Goal: Transaction & Acquisition: Purchase product/service

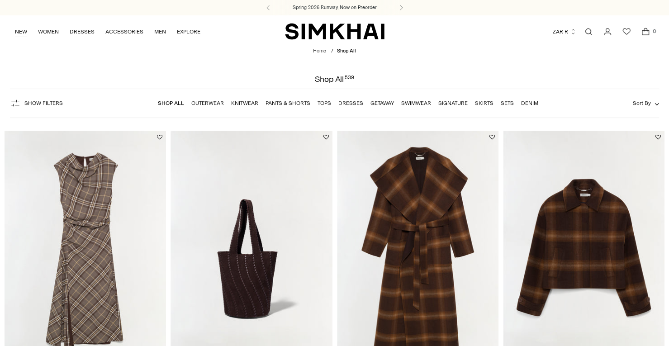
click at [18, 31] on link "NEW" at bounding box center [21, 32] width 12 height 20
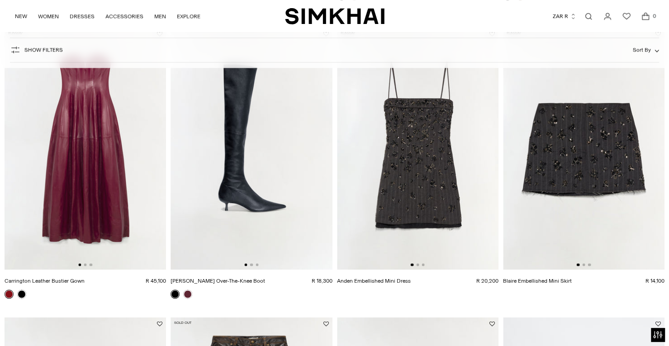
scroll to position [950, 0]
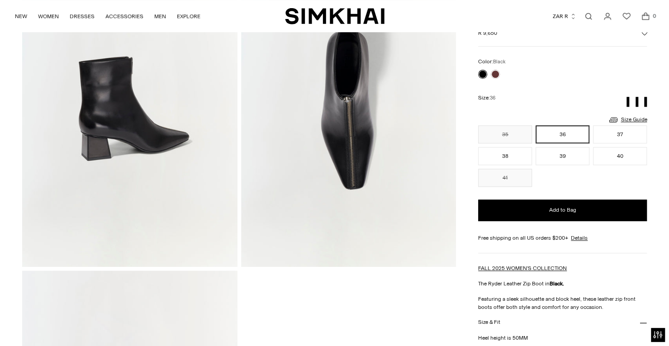
scroll to position [132, 0]
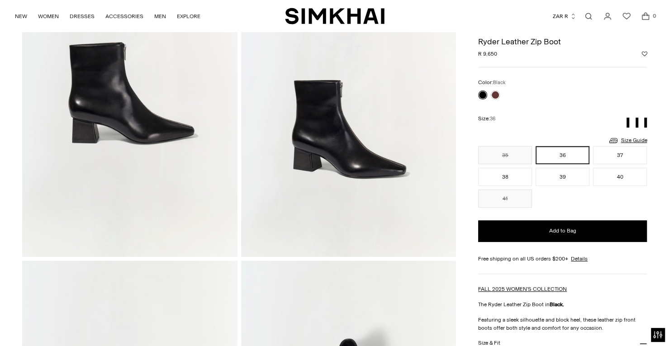
click at [131, 101] on img at bounding box center [129, 95] width 215 height 323
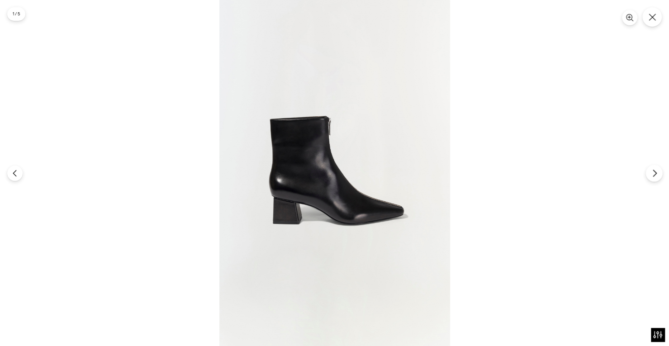
click at [652, 172] on icon "Next" at bounding box center [655, 173] width 8 height 8
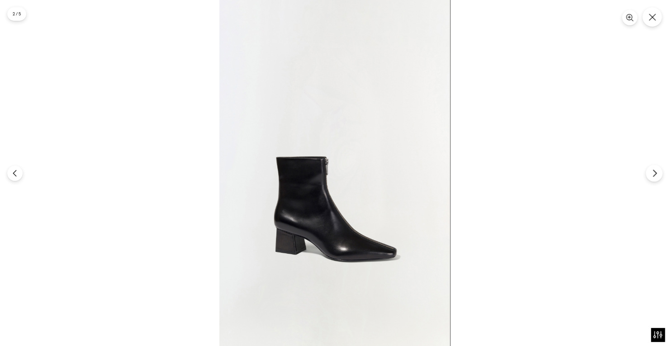
click at [652, 172] on icon "Next" at bounding box center [655, 173] width 8 height 8
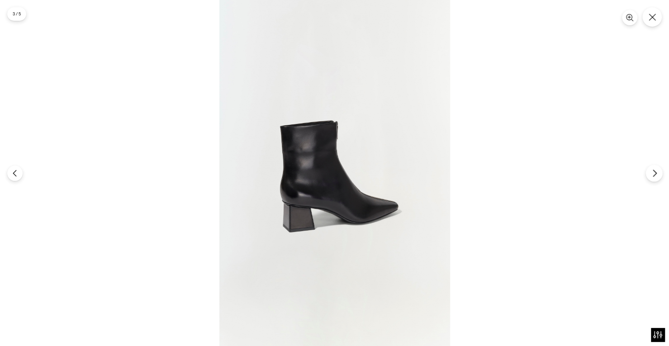
click at [652, 172] on icon "Next" at bounding box center [655, 173] width 8 height 8
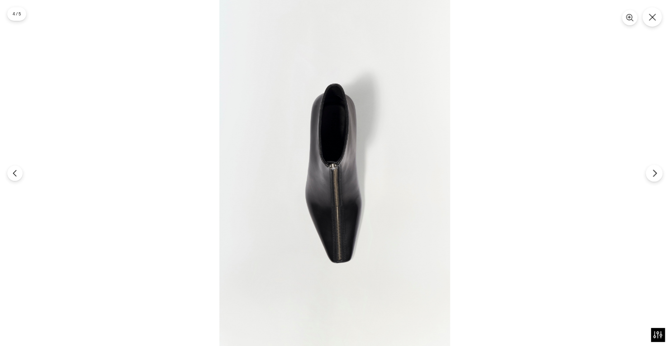
click at [652, 172] on icon "Next" at bounding box center [655, 173] width 8 height 8
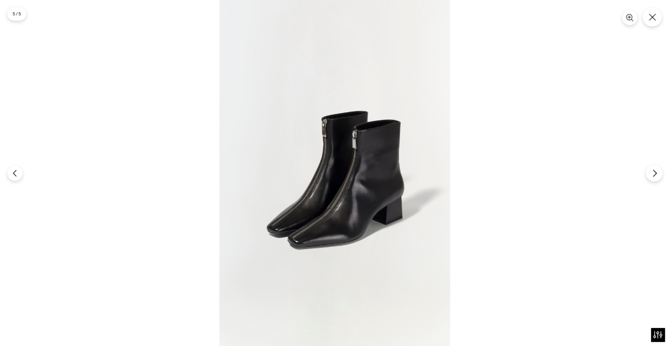
click at [652, 172] on icon "Next" at bounding box center [655, 173] width 8 height 8
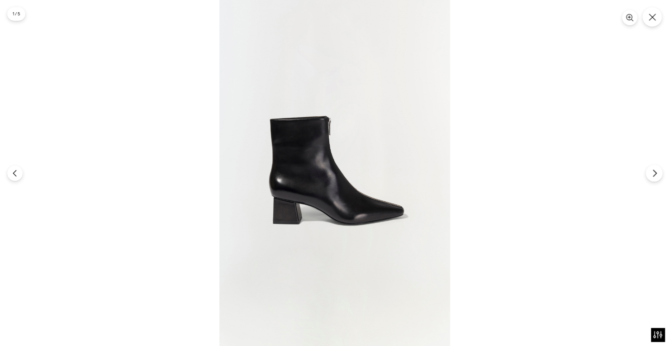
click at [652, 172] on icon "Next" at bounding box center [655, 173] width 8 height 8
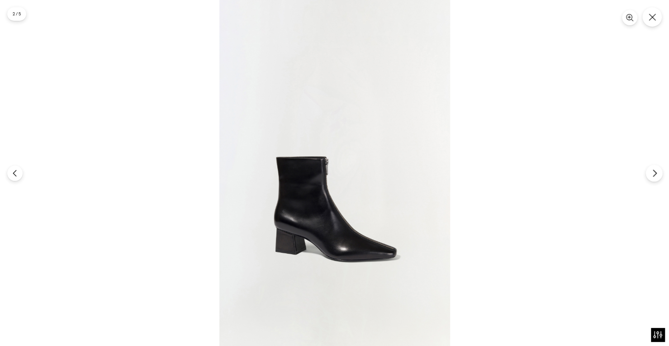
click at [652, 172] on icon "Next" at bounding box center [655, 173] width 8 height 8
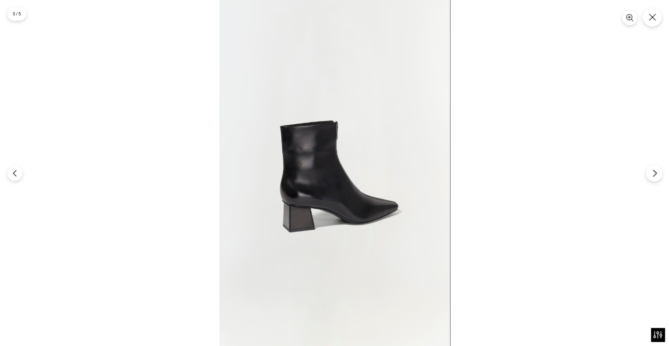
click at [652, 172] on icon "Next" at bounding box center [655, 173] width 8 height 8
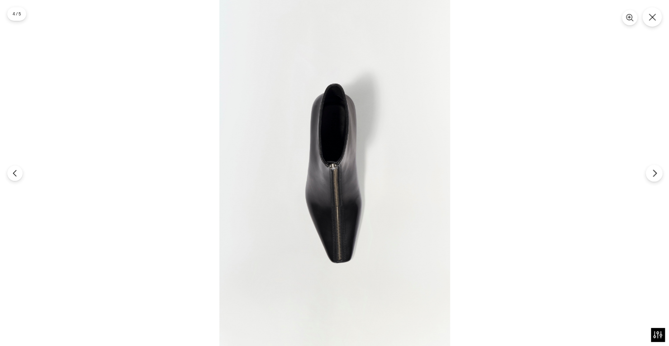
click at [654, 173] on icon "Next" at bounding box center [655, 173] width 8 height 8
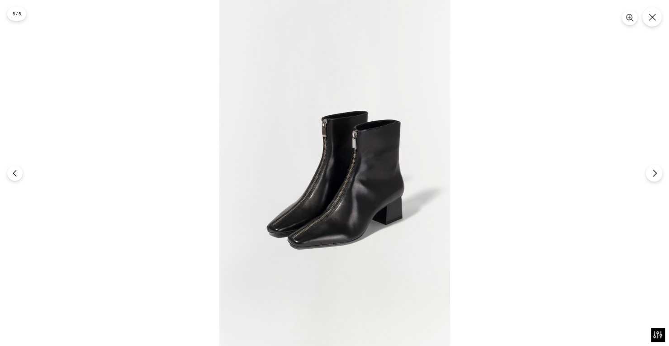
click at [654, 173] on icon "Next" at bounding box center [655, 173] width 8 height 8
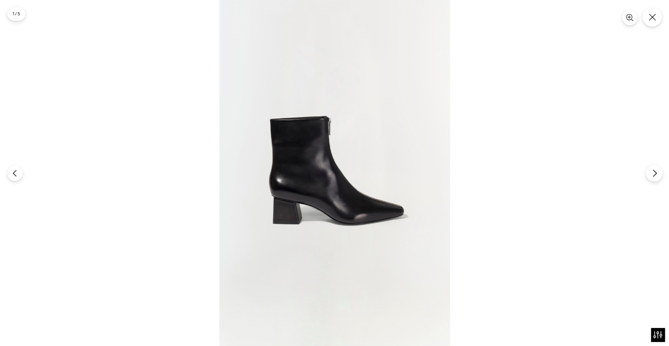
click at [654, 173] on icon "Next" at bounding box center [655, 173] width 8 height 8
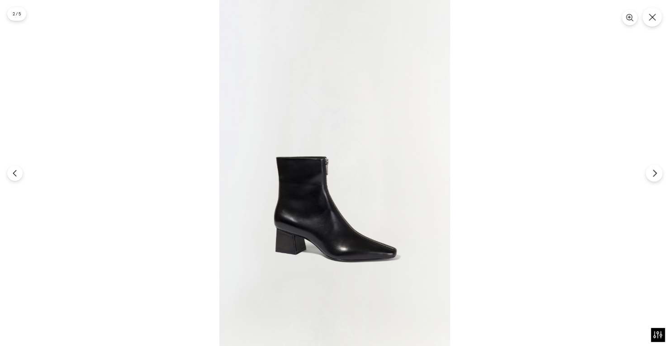
click at [654, 173] on icon "Next" at bounding box center [655, 173] width 8 height 8
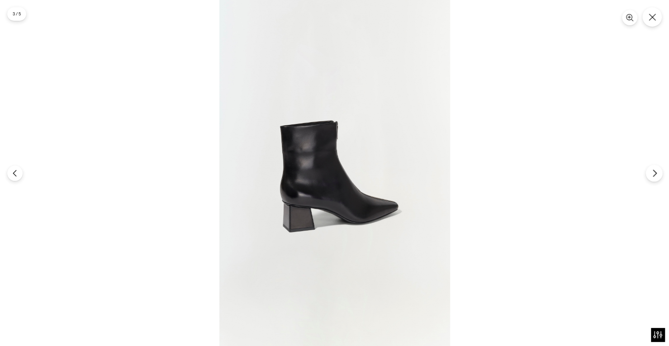
click at [654, 173] on icon "Next" at bounding box center [655, 173] width 8 height 8
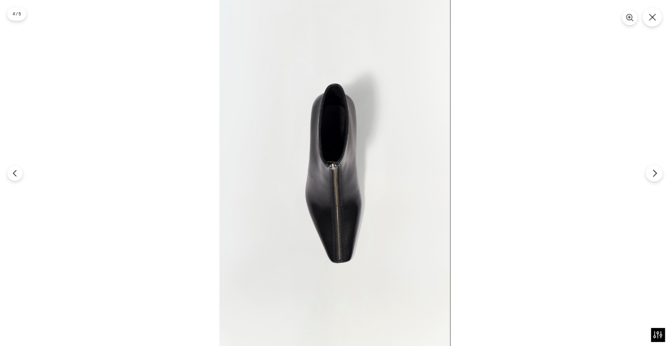
click at [654, 173] on icon "Next" at bounding box center [655, 173] width 8 height 8
